Goal: Find specific page/section: Find specific page/section

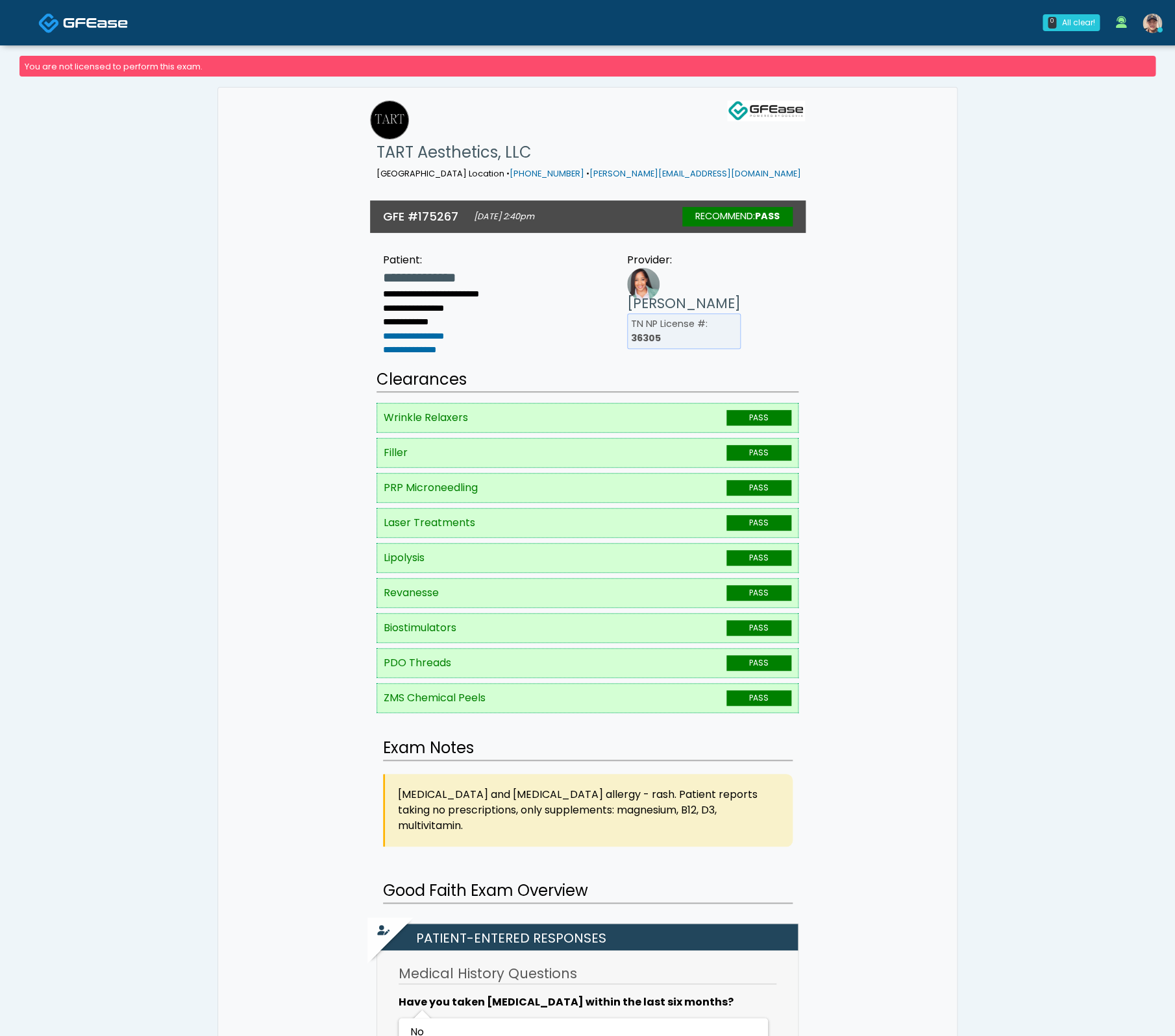
click at [440, 209] on h3 "GFE #175267" at bounding box center [421, 217] width 76 height 16
copy h3 "175267"
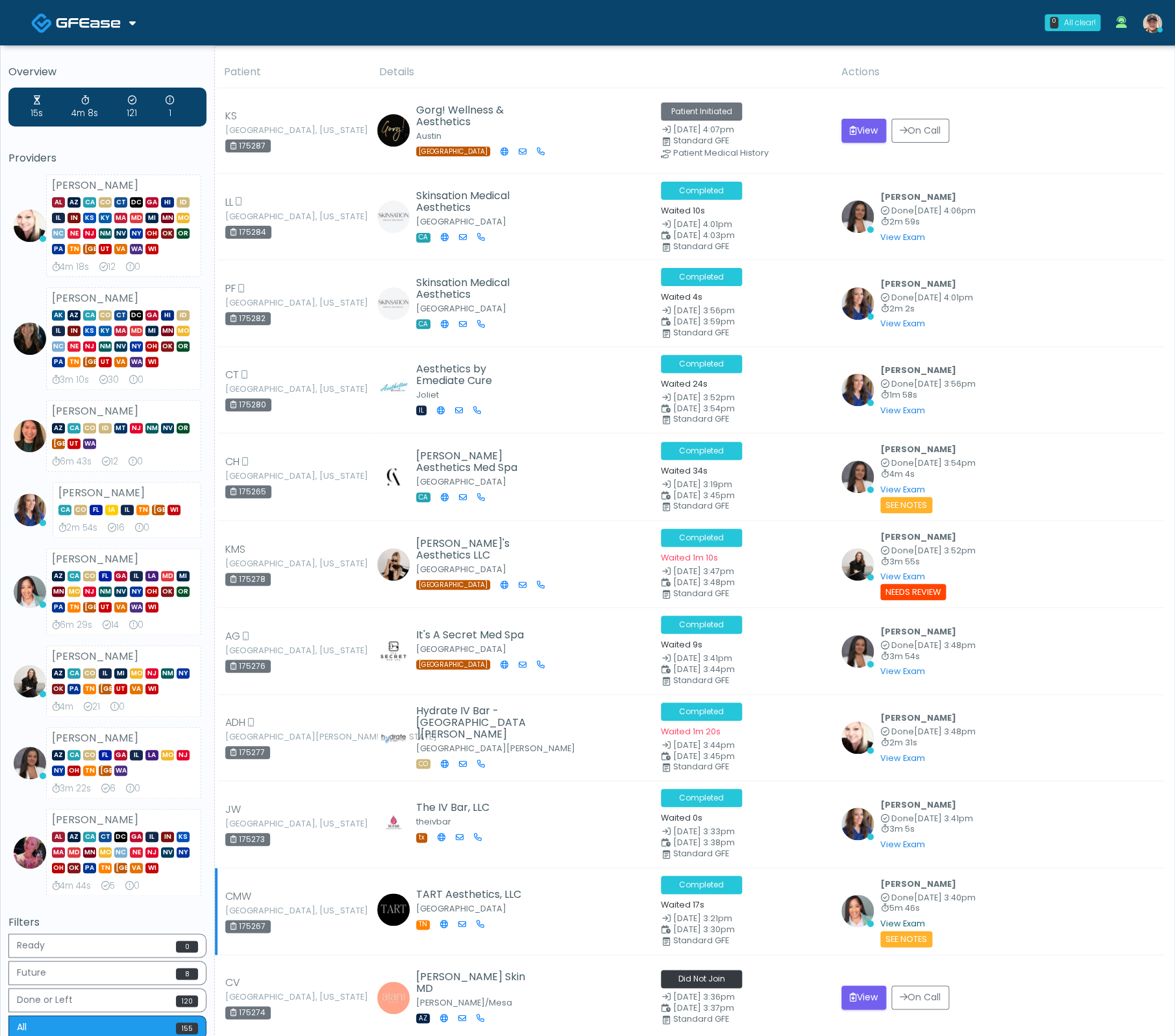
click at [910, 919] on link "View Exam" at bounding box center [902, 923] width 45 height 11
click at [349, 387] on div "CT [GEOGRAPHIC_DATA], [US_STATE] 175280" at bounding box center [294, 389] width 138 height 45
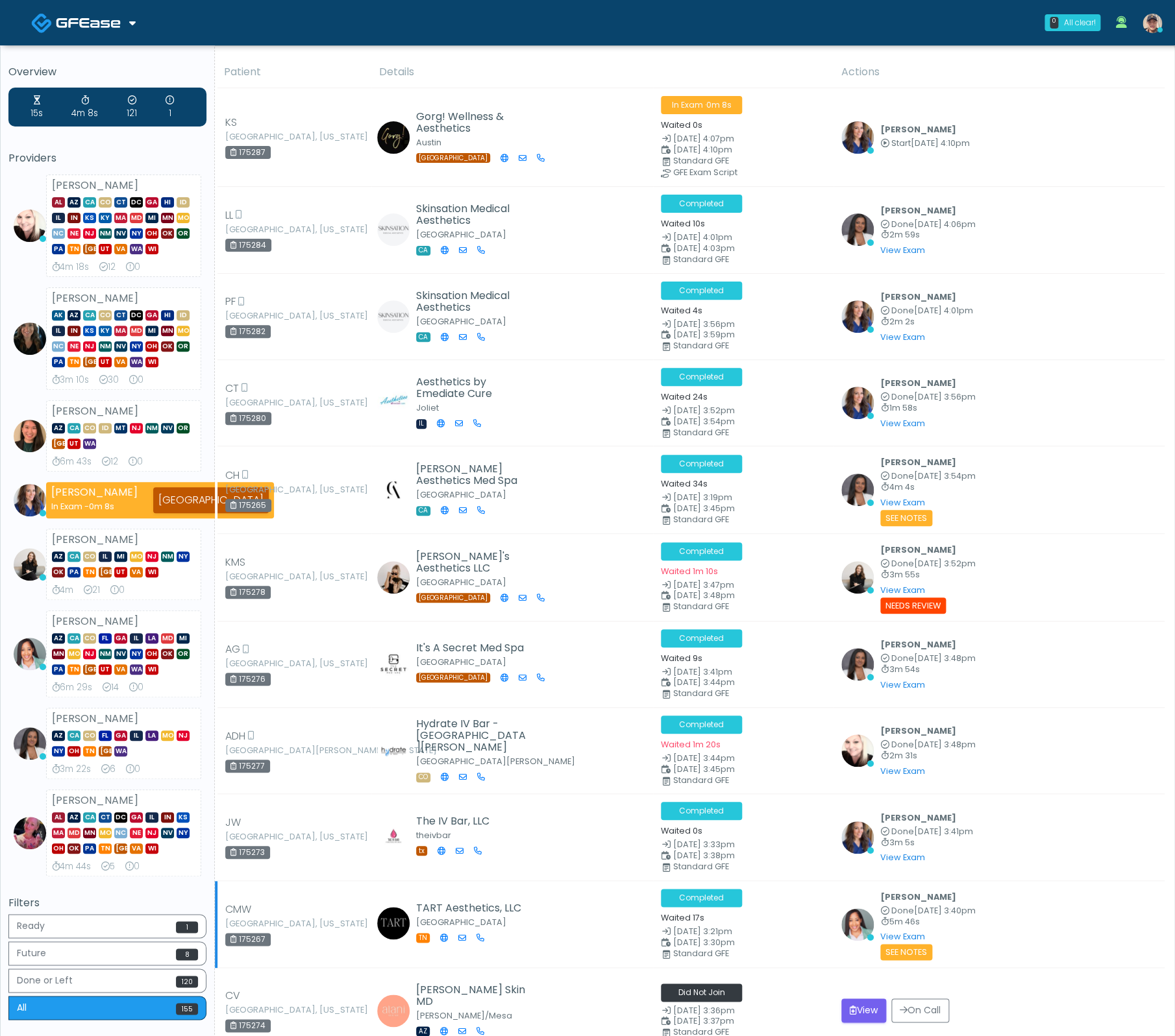
click at [246, 935] on div "175267" at bounding box center [248, 939] width 46 height 13
copy div "175267"
